Goal: Find specific page/section: Find specific page/section

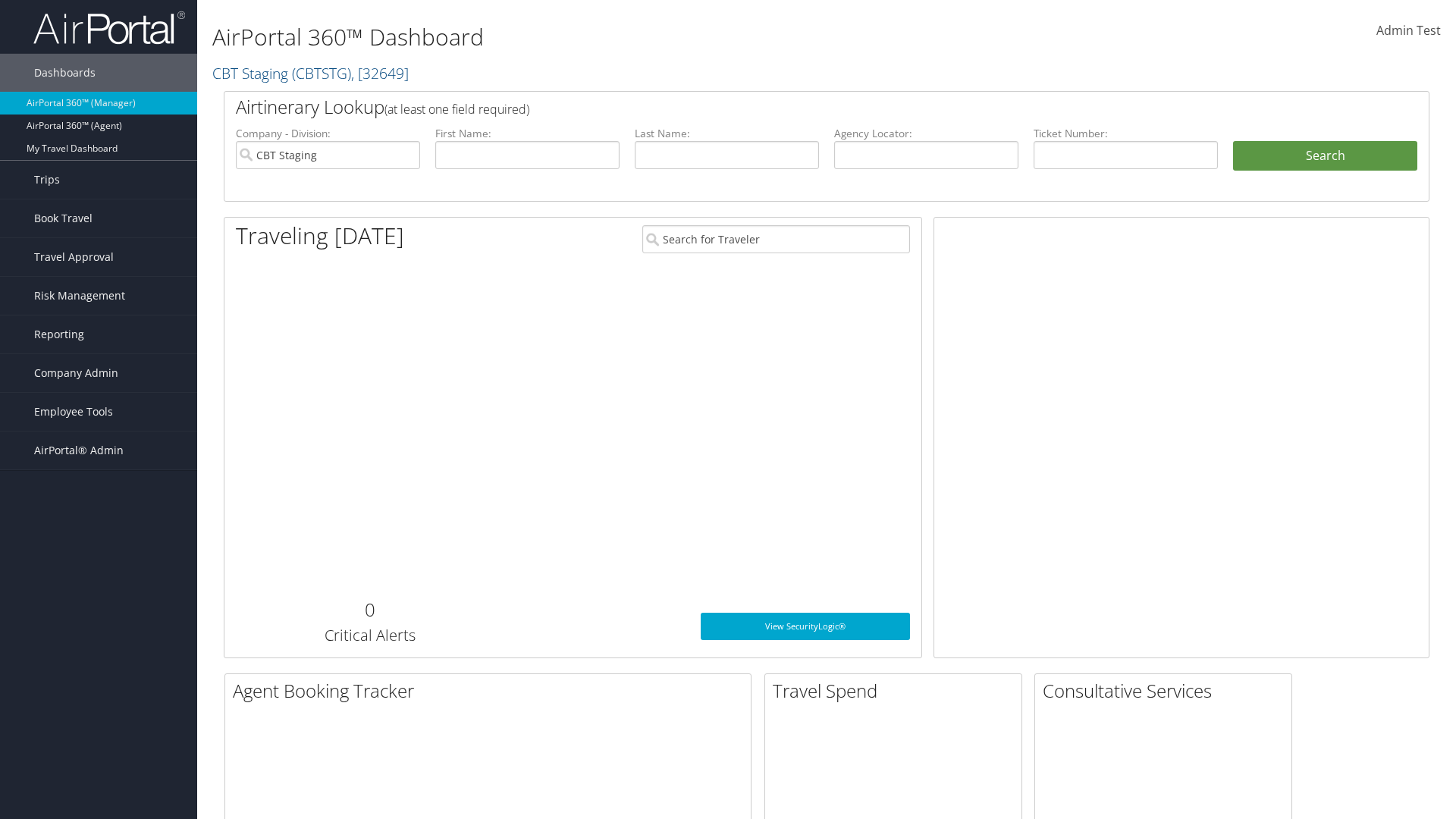
click at [99, 373] on span "Company Admin" at bounding box center [76, 373] width 84 height 38
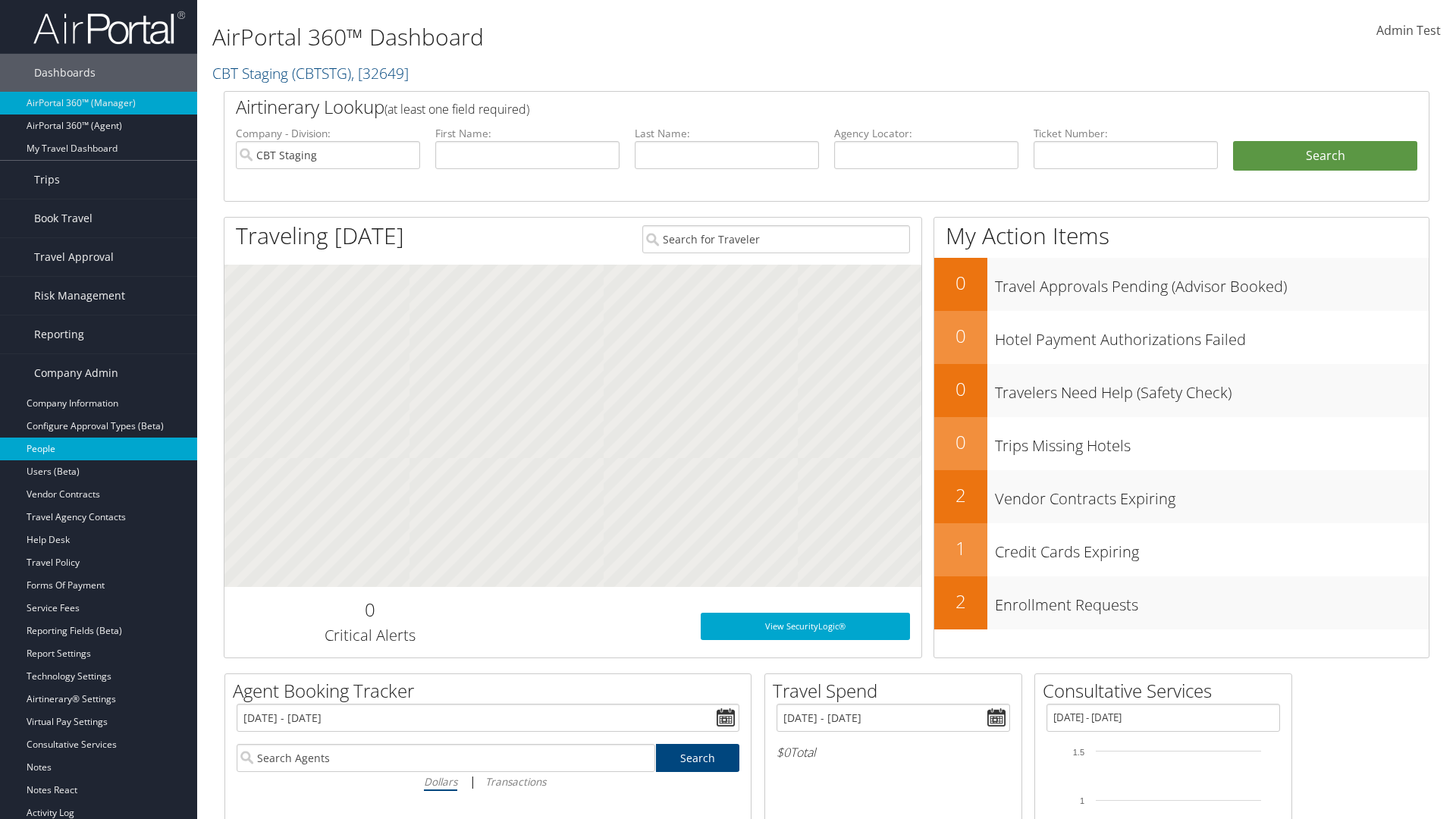
click at [99, 449] on link "People" at bounding box center [99, 449] width 197 height 23
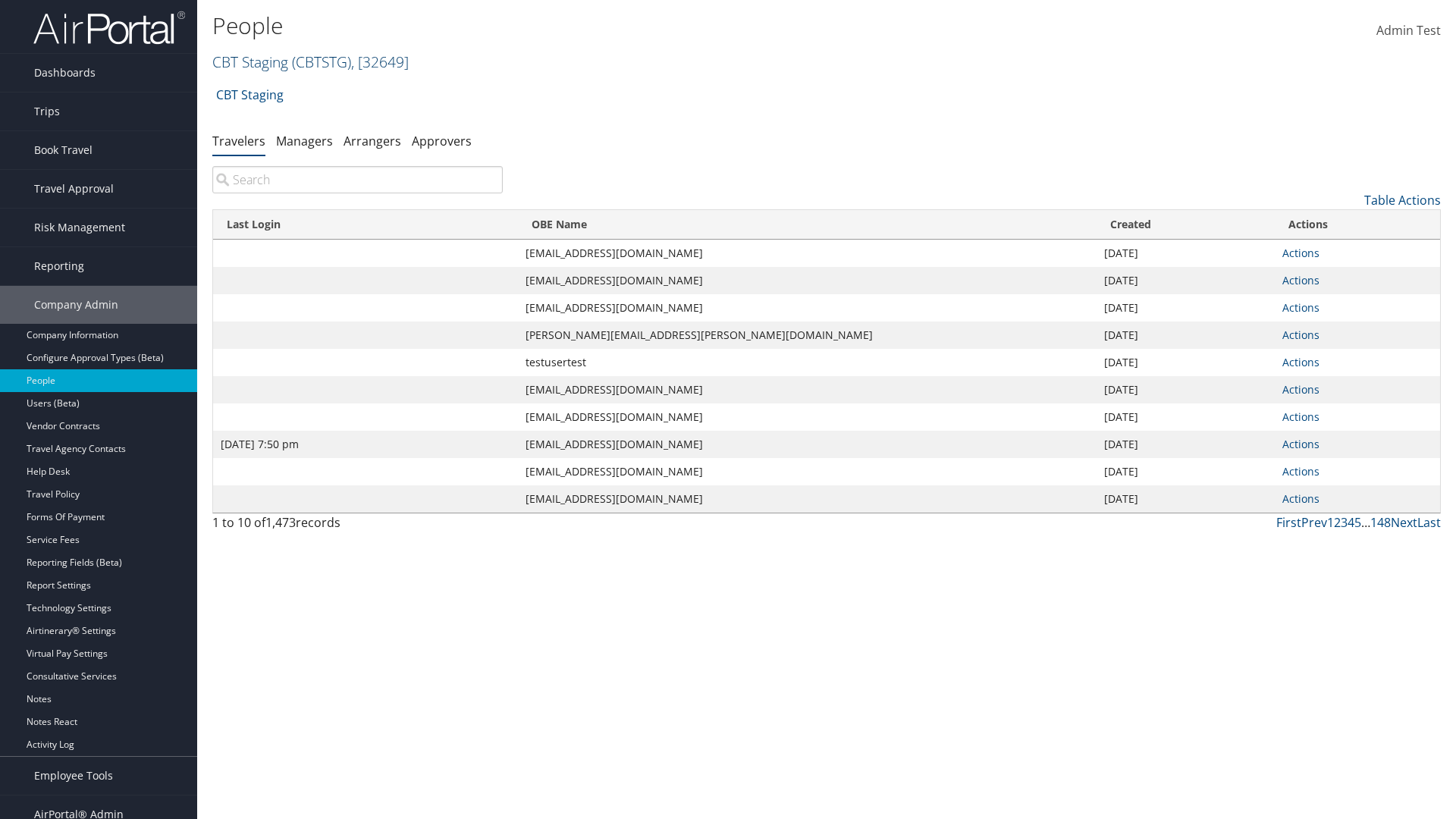
click at [250, 61] on link "CBT Staging ( CBTSTG ) , [ 32649 ]" at bounding box center [310, 61] width 196 height 20
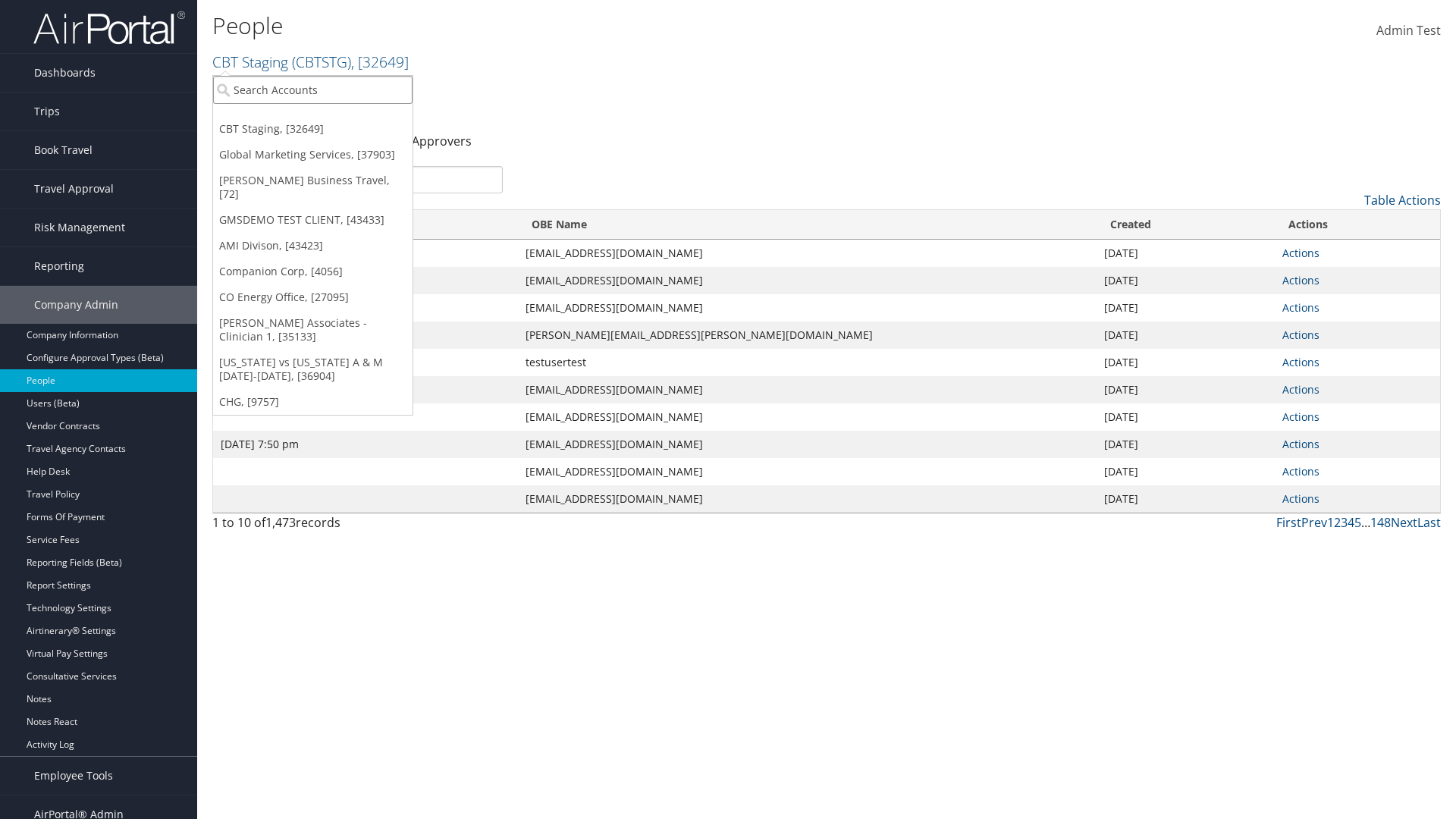
click at [312, 89] on input "search" at bounding box center [313, 90] width 199 height 28
type input "CBTSTG"
click at [312, 117] on div "CBT Staging (CBTSTG), [32649]" at bounding box center [313, 118] width 216 height 14
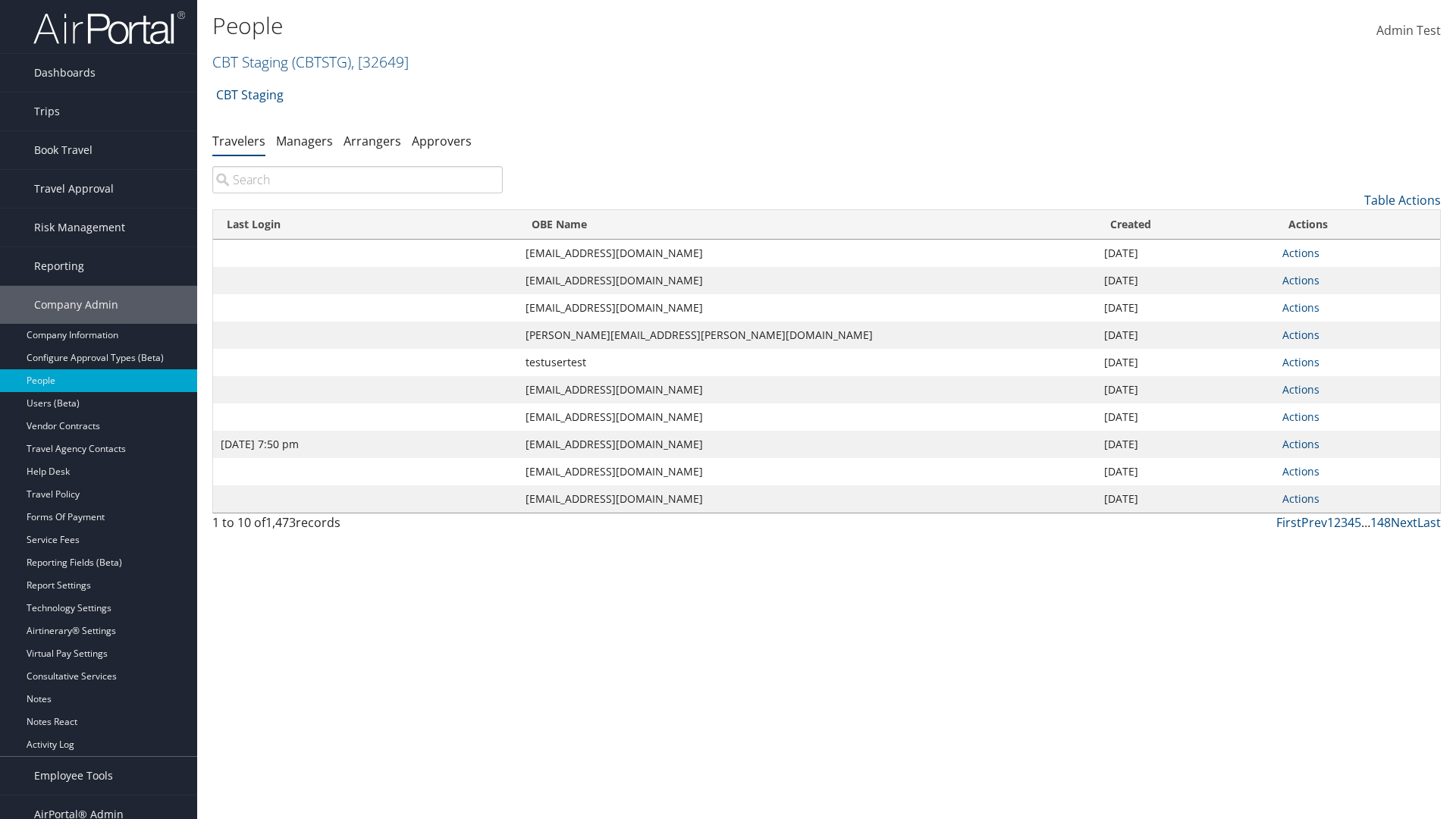
click at [357, 180] on input "search" at bounding box center [358, 179] width 290 height 27
type input "[DATE] 7:50 pm"
